Goal: Information Seeking & Learning: Learn about a topic

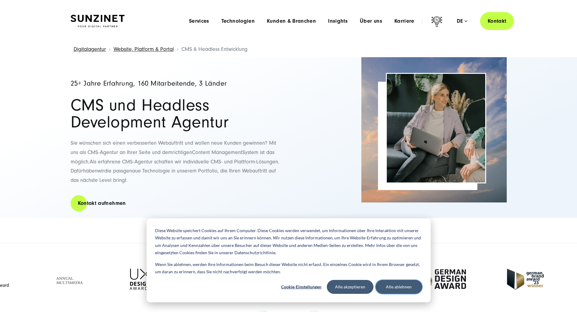
click at [401, 283] on button "Alle ablehnen" at bounding box center [398, 287] width 47 height 14
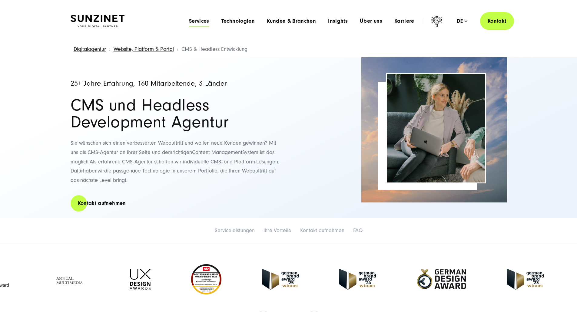
click at [189, 19] on span "Services" at bounding box center [199, 21] width 20 height 6
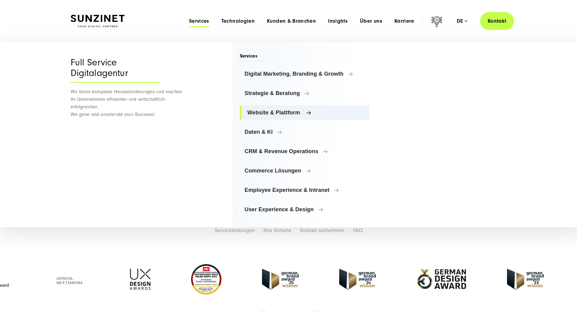
click at [278, 110] on span "Website & Plattform" at bounding box center [305, 113] width 117 height 6
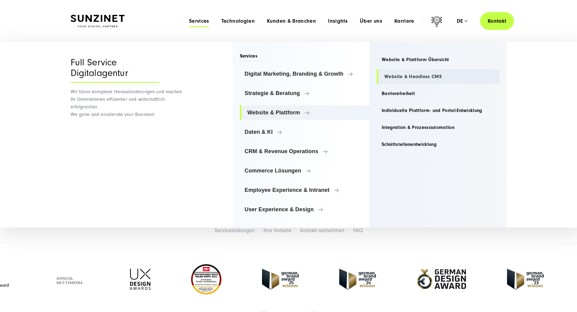
click at [407, 75] on link "Website & Headless CMS" at bounding box center [438, 76] width 123 height 15
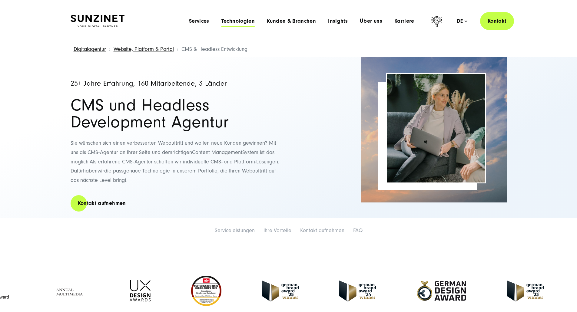
click at [221, 20] on span "Technologien" at bounding box center [237, 21] width 33 height 6
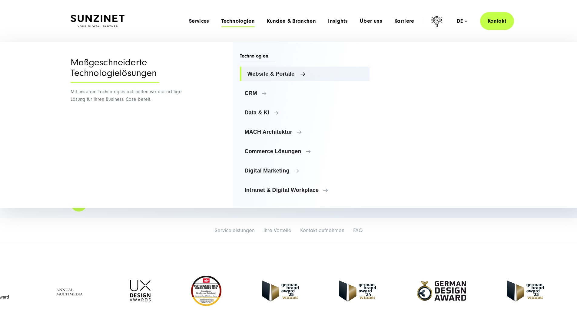
click at [261, 70] on link "Website & Portale" at bounding box center [305, 74] width 130 height 15
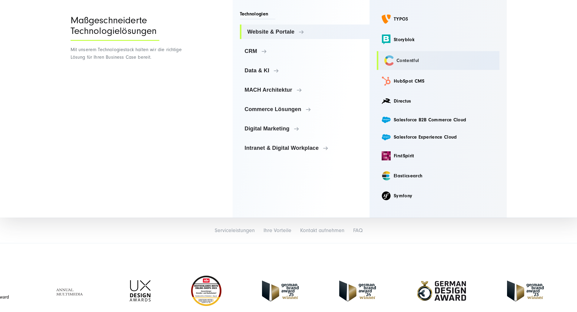
scroll to position [30, 0]
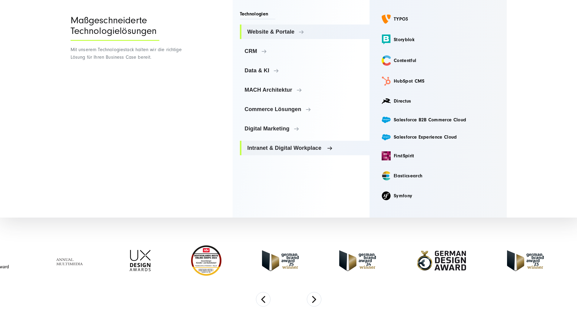
click at [282, 146] on span "Intranet & Digital Workplace" at bounding box center [305, 148] width 117 height 6
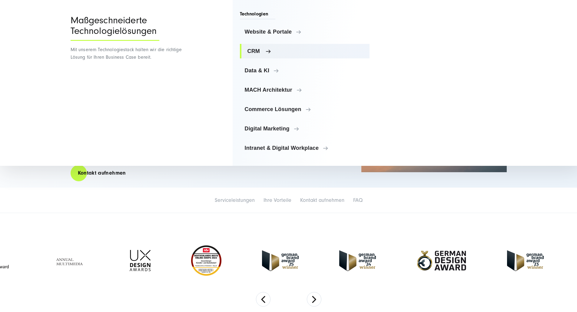
click at [265, 49] on span "CRM" at bounding box center [305, 51] width 117 height 6
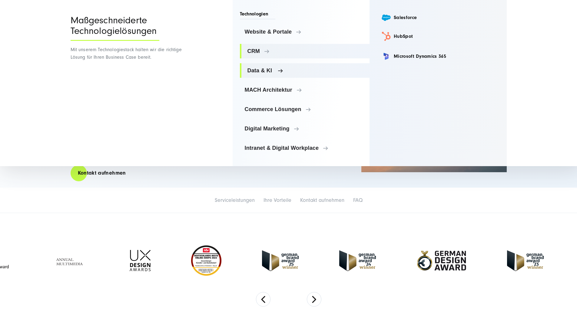
click at [262, 67] on link "Data & KI" at bounding box center [305, 70] width 130 height 15
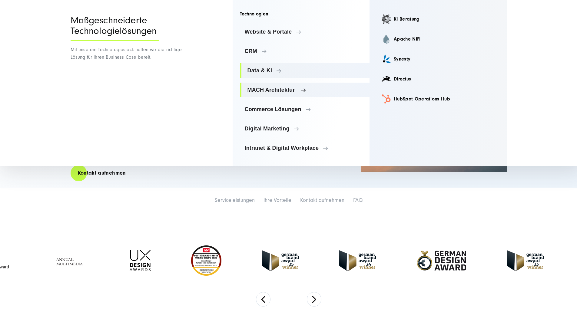
click at [262, 86] on link "MACH Architektur" at bounding box center [305, 90] width 130 height 15
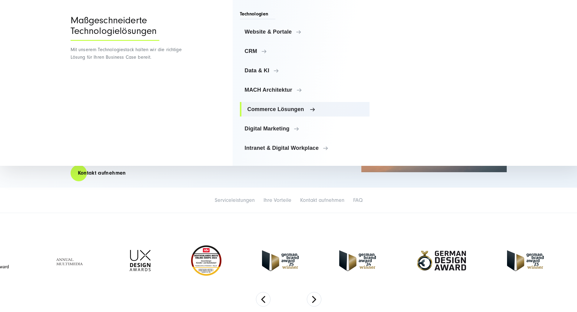
click at [265, 106] on link "Commerce Lösungen" at bounding box center [305, 109] width 130 height 15
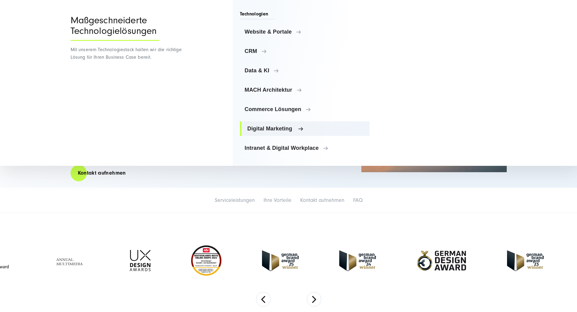
click at [265, 127] on span "Digital Marketing" at bounding box center [305, 129] width 117 height 6
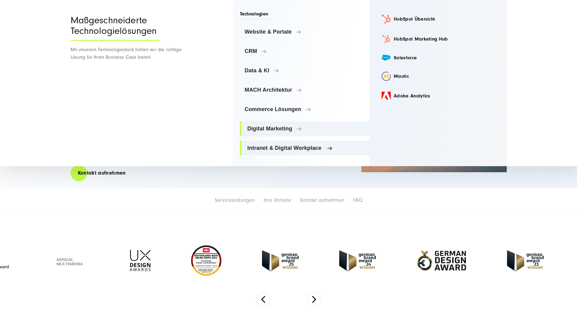
click at [266, 145] on span "Intranet & Digital Workplace" at bounding box center [305, 148] width 117 height 6
